Goal: Transaction & Acquisition: Purchase product/service

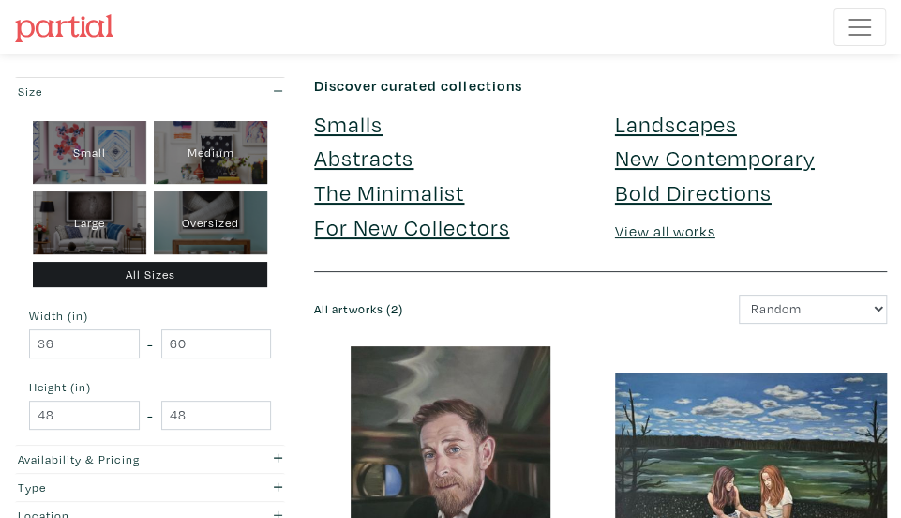
click at [96, 153] on div "Small" at bounding box center [89, 152] width 113 height 63
type input "1"
type input "16"
type input "1"
type input "16"
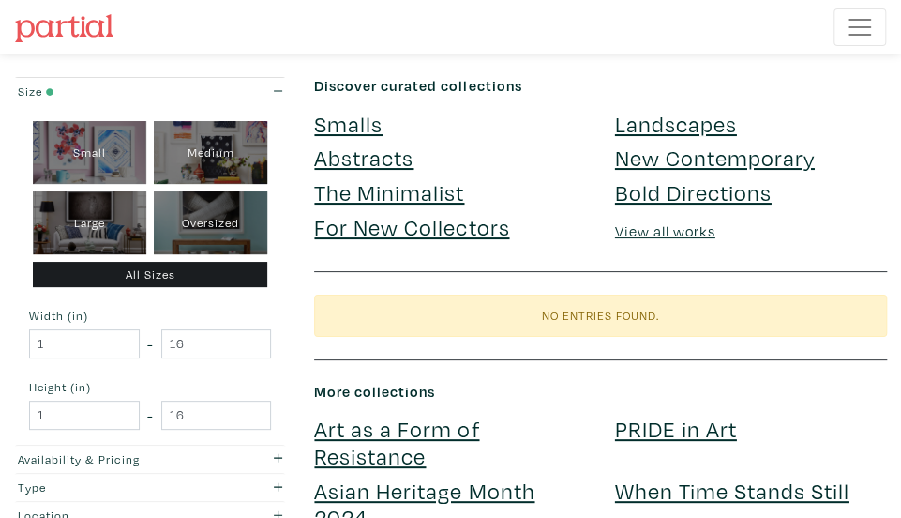
click at [366, 123] on link "Smalls" at bounding box center [348, 123] width 68 height 29
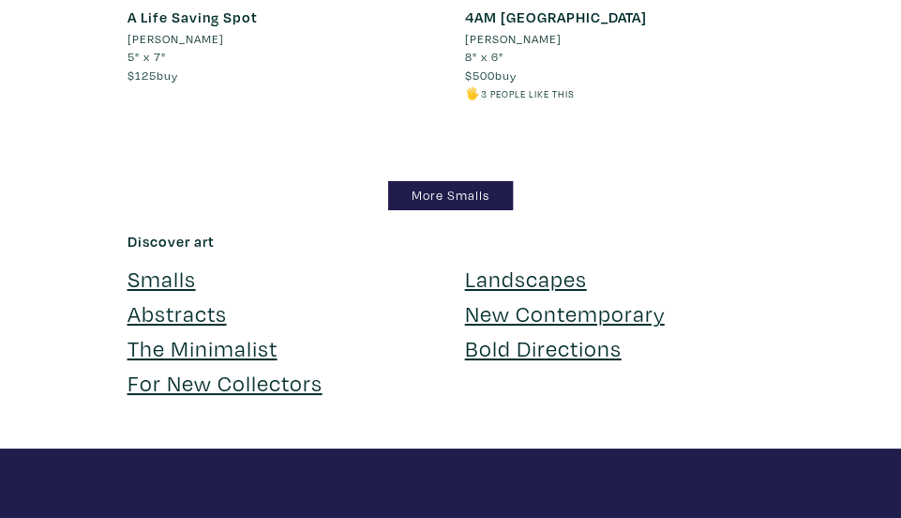
scroll to position [26914, 0]
